Goal: Task Accomplishment & Management: Manage account settings

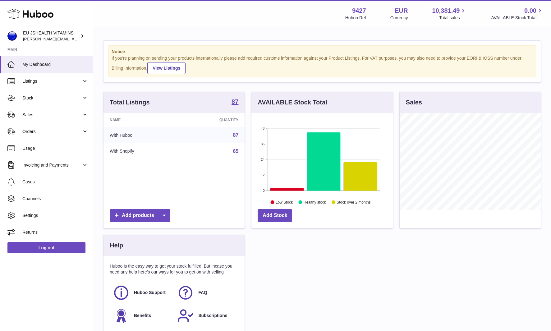
scroll to position [97, 141]
click at [66, 117] on link "Sales" at bounding box center [46, 114] width 93 height 17
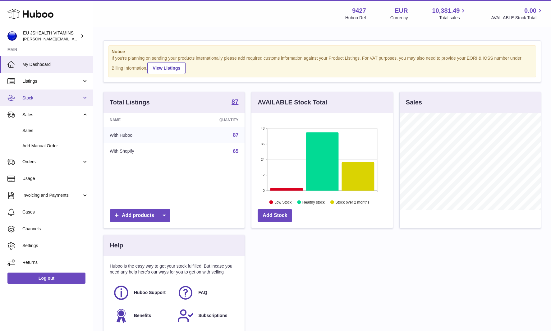
click at [61, 95] on span "Stock" at bounding box center [51, 98] width 59 height 6
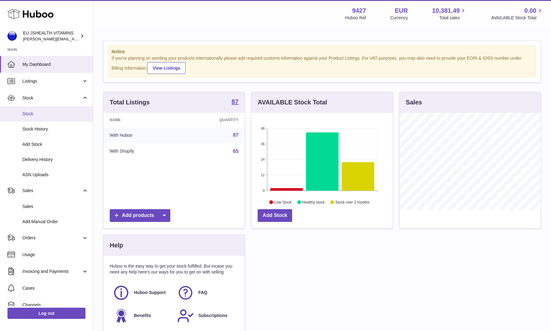
click at [58, 110] on link "Stock" at bounding box center [46, 113] width 93 height 15
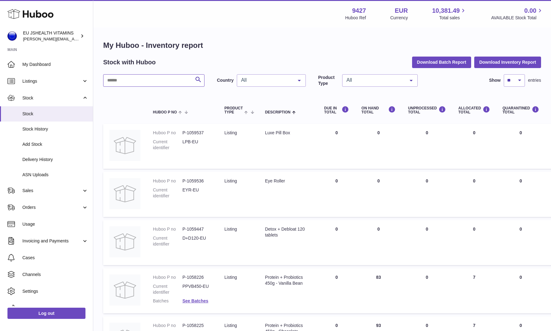
click at [144, 77] on input "text" at bounding box center [153, 80] width 101 height 12
type input "*********"
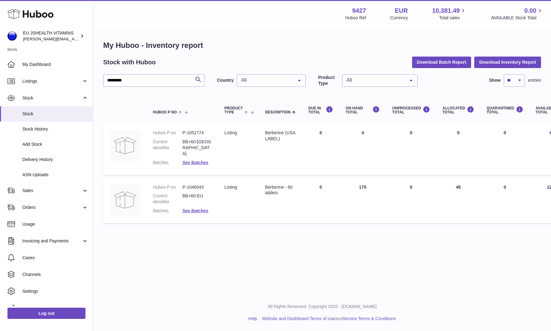
click at [199, 184] on dd "P-1046043" at bounding box center [197, 187] width 30 height 6
copy dd "1046043"
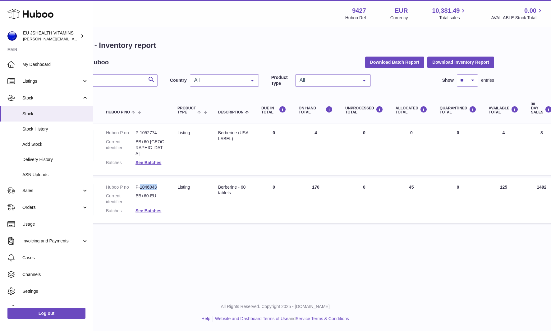
scroll to position [0, 48]
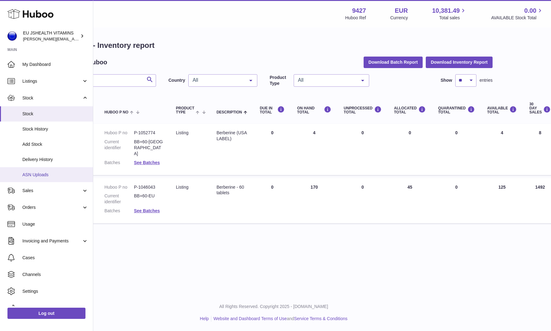
click at [45, 173] on span "ASN Uploads" at bounding box center [55, 175] width 66 height 6
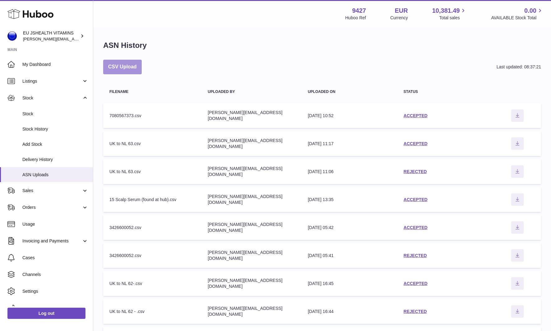
click at [133, 65] on button "CSV Upload" at bounding box center [122, 67] width 39 height 15
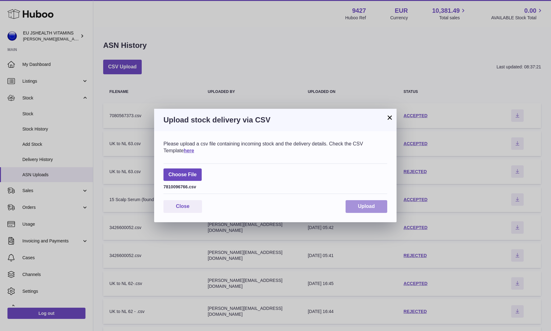
click at [372, 207] on span "Upload" at bounding box center [366, 206] width 17 height 5
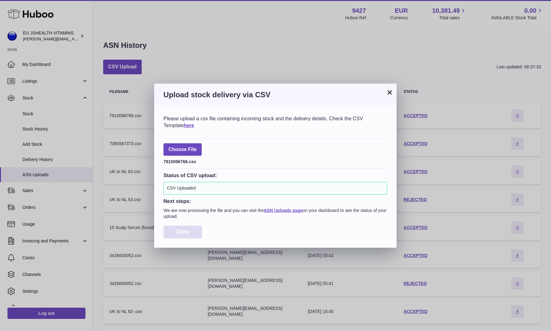
click at [194, 231] on button "Close" at bounding box center [182, 232] width 39 height 13
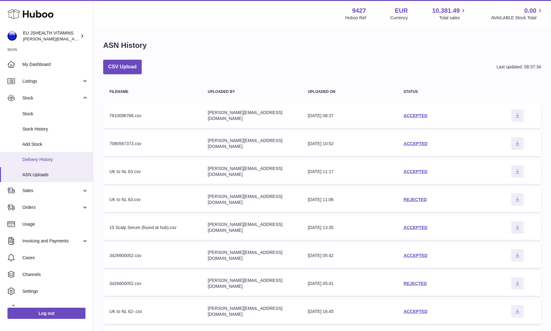
click at [53, 159] on span "Delivery History" at bounding box center [55, 160] width 66 height 6
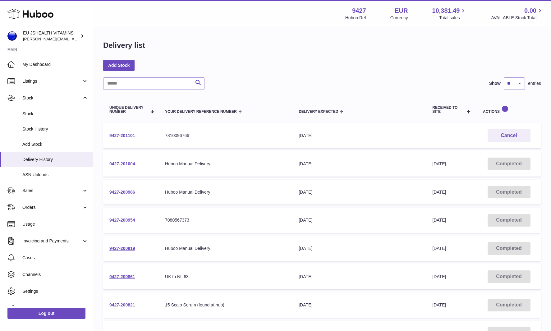
click at [122, 134] on link "9427-201101" at bounding box center [122, 135] width 26 height 5
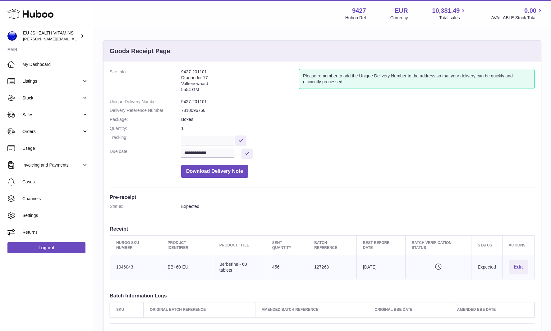
click at [191, 95] on address "9427-201101 Dragonder 17 Valkenswaard 5554 GM" at bounding box center [240, 82] width 118 height 27
click at [191, 102] on dd "9427-201101" at bounding box center [357, 102] width 353 height 6
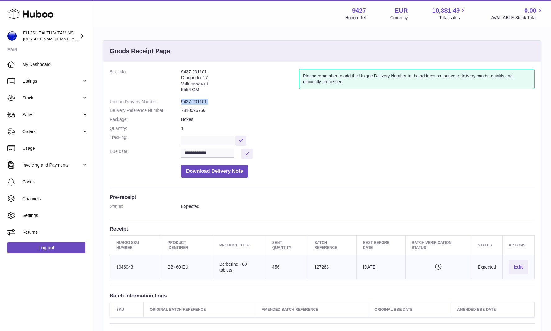
copy dl "9427-201101"
click at [221, 137] on input "text" at bounding box center [207, 140] width 53 height 9
paste input "**********"
type input "**********"
click at [246, 140] on button at bounding box center [240, 140] width 11 height 10
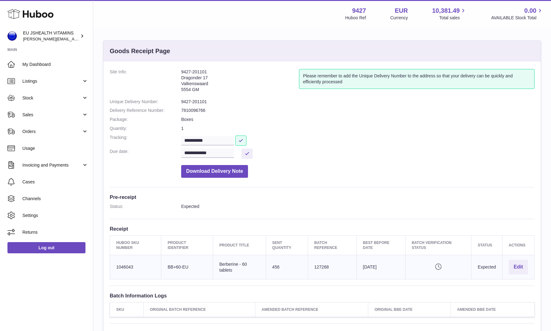
click at [200, 101] on dd "9427-201101" at bounding box center [357, 102] width 353 height 6
copy dl "9427-201101"
click at [127, 263] on td "Huboo SKU Number 1046043" at bounding box center [135, 267] width 51 height 24
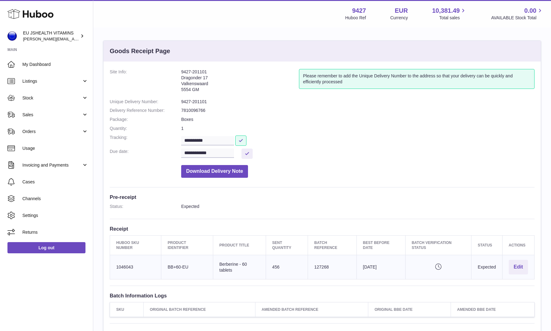
click at [127, 263] on td "Huboo SKU Number 1046043" at bounding box center [135, 267] width 51 height 24
copy td "1046043"
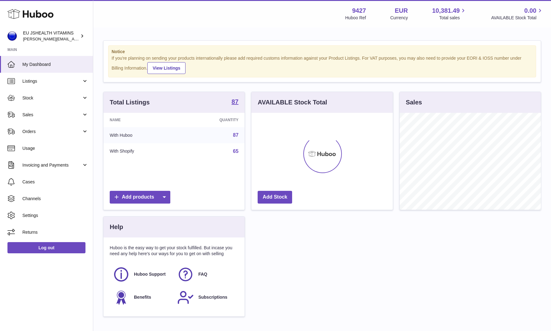
scroll to position [97, 141]
click at [51, 100] on span "Stock" at bounding box center [51, 98] width 59 height 6
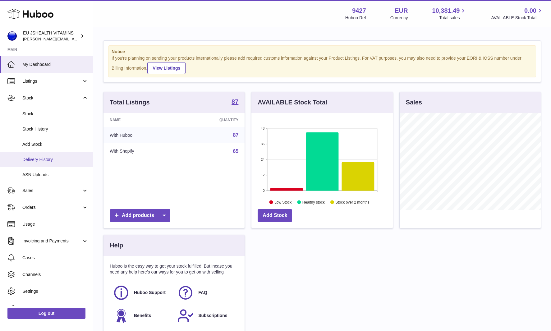
click at [52, 164] on link "Delivery History" at bounding box center [46, 159] width 93 height 15
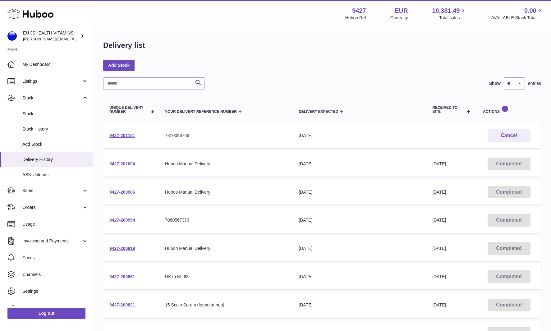
click at [125, 275] on link "9427-200861" at bounding box center [122, 276] width 26 height 5
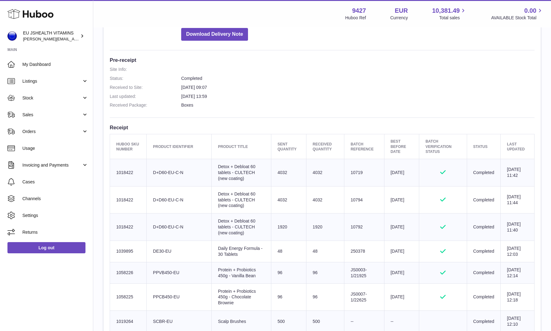
scroll to position [53, 0]
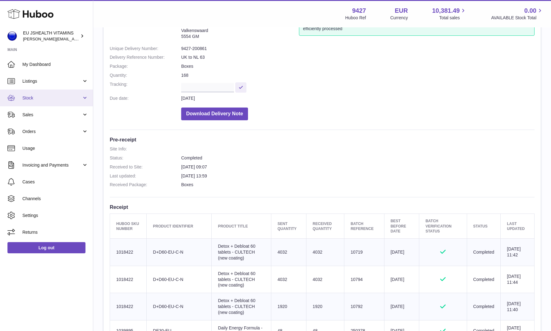
click at [61, 99] on span "Stock" at bounding box center [51, 98] width 59 height 6
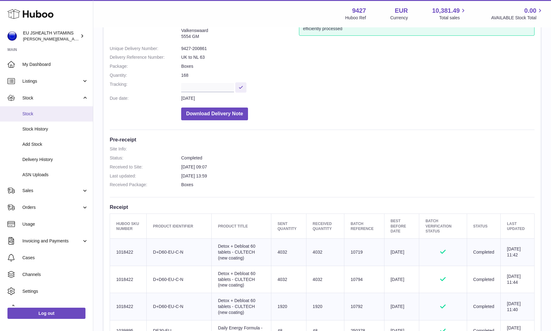
click at [51, 110] on link "Stock" at bounding box center [46, 113] width 93 height 15
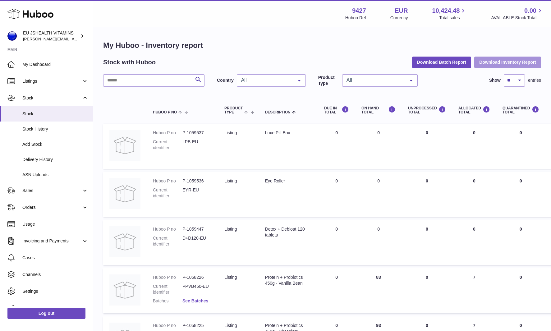
click at [497, 62] on button "Download Inventory Report" at bounding box center [507, 62] width 67 height 11
click at [313, 25] on div "Menu Huboo 9427 Huboo Ref EUR Currency 10,424.48 Total sales 0.00 AVAILABLE Sto…" at bounding box center [322, 13] width 458 height 27
click at [512, 60] on button "Download Inventory Report" at bounding box center [507, 62] width 67 height 11
click at [55, 318] on link "Log out" at bounding box center [46, 313] width 78 height 11
